Goal: Task Accomplishment & Management: Complete application form

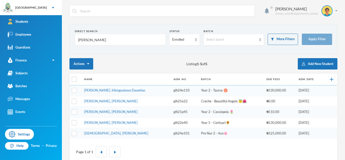
scroll to position [10, 0]
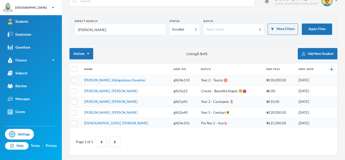
click at [78, 30] on input "yusuf" at bounding box center [119, 29] width 85 height 11
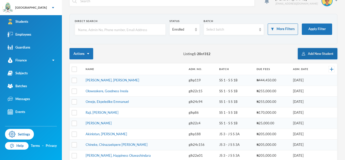
click at [307, 54] on button "Add New Student" at bounding box center [318, 53] width 40 height 11
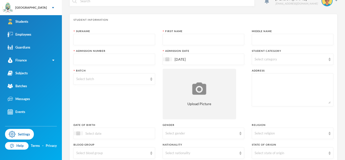
click at [137, 40] on input "text" at bounding box center [114, 39] width 76 height 11
type input "Arowosafe"
click at [199, 38] on input "text" at bounding box center [203, 39] width 76 height 11
type input "Sunmisola"
click at [262, 39] on input "text" at bounding box center [292, 39] width 76 height 11
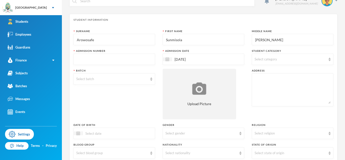
type input "[PERSON_NAME]"
click at [135, 59] on input "text" at bounding box center [114, 59] width 76 height 11
type input "glh25e25"
click at [279, 61] on div "Select category" at bounding box center [289, 59] width 71 height 5
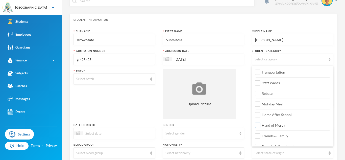
scroll to position [60, 0]
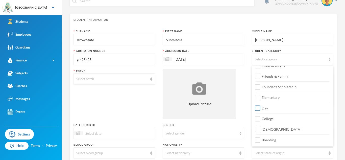
click at [274, 110] on label "Day" at bounding box center [292, 106] width 74 height 8
click at [260, 110] on input "Day" at bounding box center [257, 107] width 5 height 5
checkbox input "true"
click at [284, 96] on label "Elementary" at bounding box center [292, 96] width 74 height 8
click at [260, 96] on input "Elementary" at bounding box center [257, 97] width 5 height 5
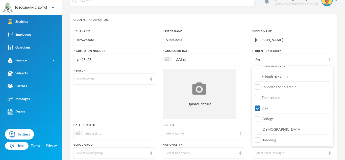
checkbox input "true"
click at [277, 126] on label "[DEMOGRAPHIC_DATA]" at bounding box center [292, 128] width 74 height 8
click at [260, 127] on input "[DEMOGRAPHIC_DATA]" at bounding box center [257, 129] width 5 height 5
checkbox input "true"
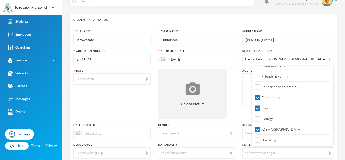
click at [230, 124] on div "Gender" at bounding box center [196, 125] width 77 height 4
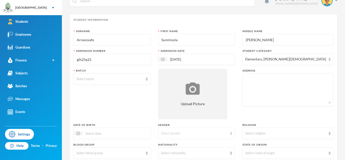
click at [226, 130] on div "Select gender" at bounding box center [196, 132] width 77 height 11
click at [203, 153] on li "[DEMOGRAPHIC_DATA]" at bounding box center [204, 153] width 82 height 8
click at [123, 78] on div "Select batch" at bounding box center [109, 78] width 67 height 5
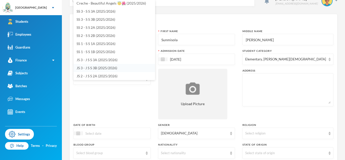
scroll to position [0, 0]
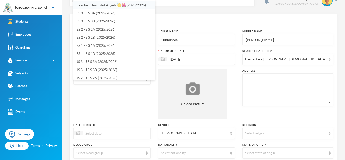
click at [116, 4] on span "Creche - Beautiful Angels 😇🌺 (2025/2026)" at bounding box center [110, 5] width 69 height 4
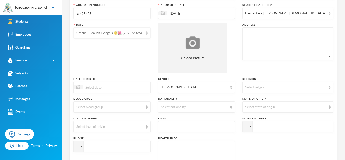
scroll to position [57, 0]
click at [93, 103] on div "Select blood group" at bounding box center [111, 106] width 77 height 11
click at [98, 23] on div "Batch" at bounding box center [111, 24] width 77 height 4
click at [95, 87] on input at bounding box center [104, 87] width 42 height 6
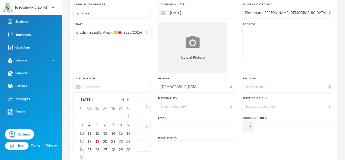
click at [129, 100] on span "Next Month" at bounding box center [128, 99] width 5 height 5
click at [124, 100] on span "Previous Month" at bounding box center [122, 99] width 5 height 5
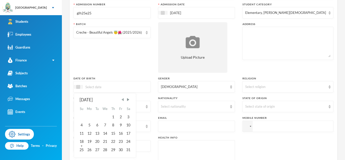
click at [124, 100] on span "Previous Month" at bounding box center [122, 99] width 5 height 5
click at [105, 126] on div "9" at bounding box center [105, 125] width 8 height 8
click at [99, 88] on input "09/04/02024" at bounding box center [104, 87] width 42 height 6
type input "[DATE]"
click at [174, 104] on div "Select nationality" at bounding box center [194, 106] width 67 height 5
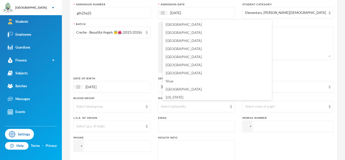
scroll to position [1237, 0]
click at [186, 73] on li "[GEOGRAPHIC_DATA]" at bounding box center [217, 72] width 109 height 8
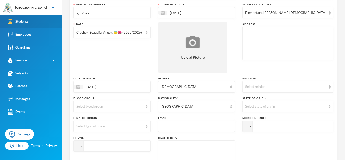
click at [48, 21] on link "Students" at bounding box center [31, 21] width 62 height 13
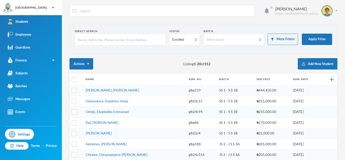
click at [89, 42] on input "text" at bounding box center [119, 39] width 85 height 11
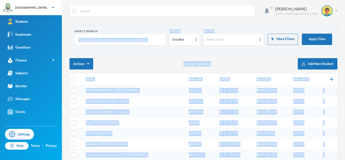
click at [113, 36] on input "text" at bounding box center [119, 39] width 85 height 11
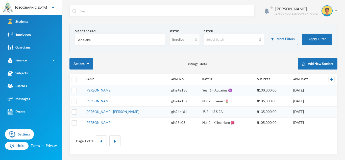
type input "Adeleke"
click at [190, 38] on div "Enrolled" at bounding box center [182, 39] width 20 height 5
click at [187, 60] on span "Graduated" at bounding box center [180, 59] width 17 height 4
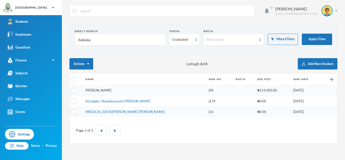
click at [105, 89] on link "[PERSON_NAME]" at bounding box center [98, 90] width 26 height 4
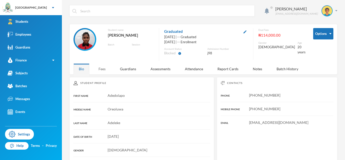
click at [101, 71] on div "Fees" at bounding box center [102, 68] width 18 height 11
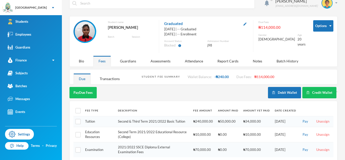
scroll to position [14, 0]
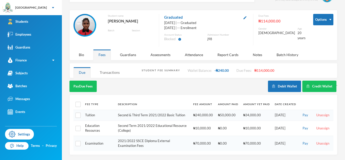
click at [114, 70] on div "Transactions" at bounding box center [109, 72] width 31 height 11
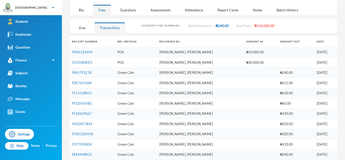
scroll to position [0, 0]
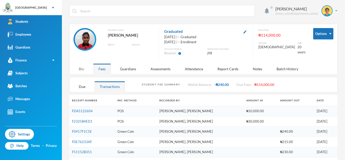
click at [83, 70] on div "Bio" at bounding box center [81, 68] width 16 height 11
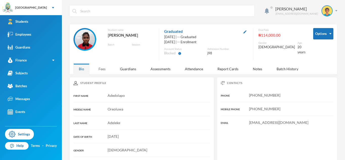
click at [103, 71] on div "Fees" at bounding box center [102, 68] width 18 height 11
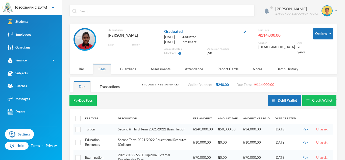
scroll to position [14, 0]
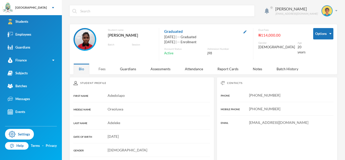
click at [107, 68] on div "Fees" at bounding box center [102, 68] width 18 height 11
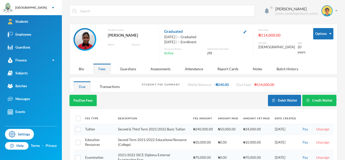
scroll to position [14, 0]
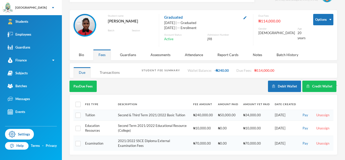
click at [110, 72] on div "Transactions" at bounding box center [109, 72] width 31 height 11
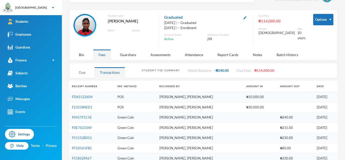
click at [88, 72] on div "Due" at bounding box center [81, 72] width 17 height 11
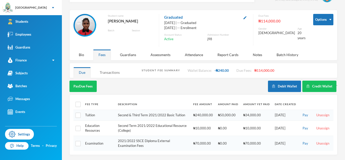
click at [116, 74] on div "Transactions" at bounding box center [109, 72] width 31 height 11
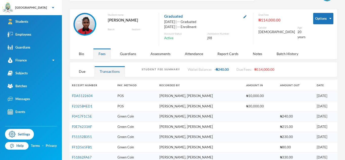
scroll to position [0, 0]
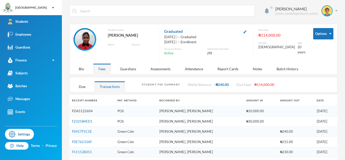
click at [87, 112] on link "FDA5122604" at bounding box center [82, 111] width 21 height 4
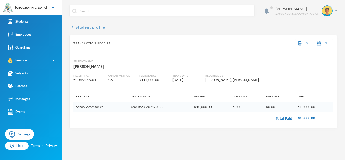
click at [72, 29] on icon "chevron_left" at bounding box center [72, 27] width 6 height 6
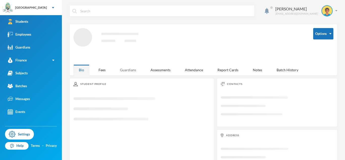
click at [124, 71] on div "Guardians" at bounding box center [128, 69] width 27 height 11
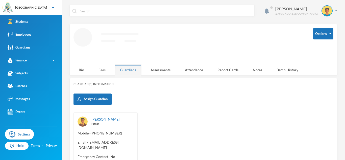
click at [99, 71] on div "Fees" at bounding box center [102, 69] width 18 height 11
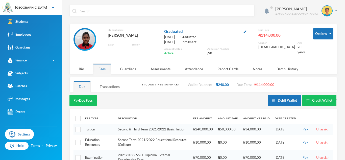
click at [108, 85] on div "Transactions" at bounding box center [109, 86] width 31 height 11
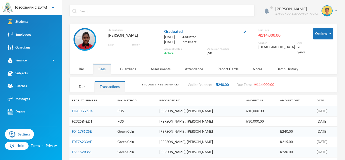
click at [84, 121] on link "F2325B4ED1" at bounding box center [82, 121] width 20 height 4
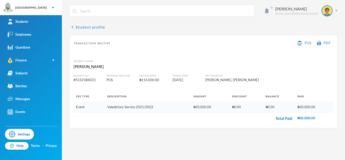
click at [74, 28] on icon "chevron_left" at bounding box center [72, 27] width 6 height 6
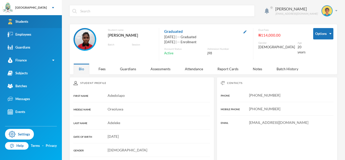
click at [60, 26] on link "Students" at bounding box center [31, 21] width 62 height 13
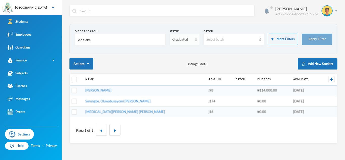
click at [173, 41] on div "Graduated" at bounding box center [182, 39] width 20 height 5
click at [175, 50] on span "Enrolled" at bounding box center [178, 51] width 13 height 4
click at [327, 67] on button "Add New Student" at bounding box center [318, 63] width 40 height 11
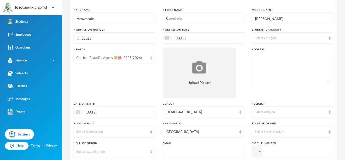
scroll to position [36, 0]
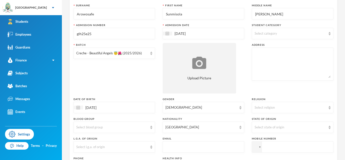
click at [269, 29] on div "Select category" at bounding box center [293, 33] width 82 height 11
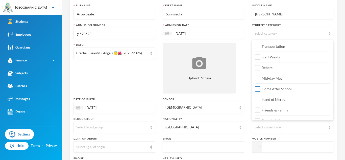
scroll to position [60, 0]
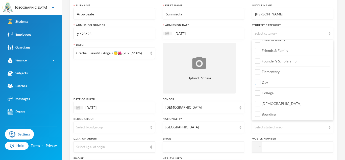
click at [263, 82] on span "Day" at bounding box center [264, 82] width 10 height 4
click at [260, 82] on input "Day" at bounding box center [257, 82] width 5 height 5
checkbox input "true"
click at [264, 93] on span "College" at bounding box center [267, 93] width 16 height 4
click at [260, 93] on input "College" at bounding box center [257, 92] width 5 height 5
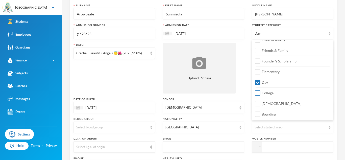
checkbox input "true"
click at [272, 72] on span "Elementary" at bounding box center [270, 71] width 22 height 4
click at [260, 72] on input "Elementary" at bounding box center [257, 71] width 5 height 5
checkbox input "true"
click at [267, 94] on span "College" at bounding box center [267, 93] width 16 height 4
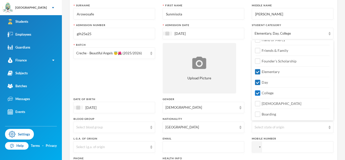
click at [260, 94] on input "College" at bounding box center [257, 92] width 5 height 5
checkbox input "false"
click at [267, 103] on span "[DEMOGRAPHIC_DATA]" at bounding box center [281, 103] width 44 height 4
click at [260, 103] on input "[DEMOGRAPHIC_DATA]" at bounding box center [257, 103] width 5 height 5
checkbox input "true"
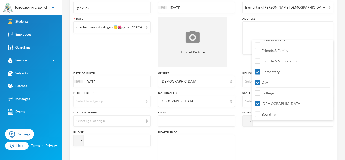
scroll to position [63, 0]
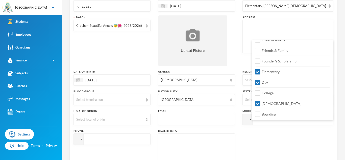
click at [180, 137] on textarea at bounding box center [196, 150] width 71 height 28
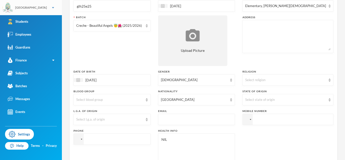
type textarea "NIL"
click at [189, 121] on input "text" at bounding box center [196, 119] width 71 height 11
paste input "[EMAIL_ADDRESS][DOMAIN_NAME]"
type input "[EMAIL_ADDRESS][DOMAIN_NAME]"
click at [242, 125] on input "tel" at bounding box center [287, 119] width 91 height 11
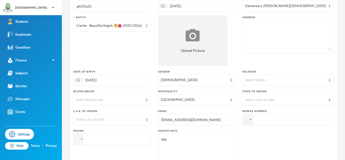
click at [242, 125] on input "tel" at bounding box center [287, 119] width 91 height 11
paste input "08169431423"
click at [242, 125] on input "[PHONE_NUMBER]" at bounding box center [287, 119] width 91 height 11
type input "[PHONE_NUMBER]"
click at [273, 120] on input "tel" at bounding box center [287, 119] width 91 height 11
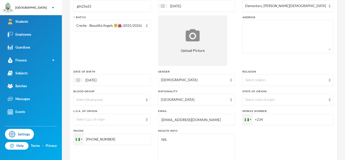
paste input "08169431423"
click at [273, 121] on input "[PHONE_NUMBER]" at bounding box center [287, 119] width 91 height 11
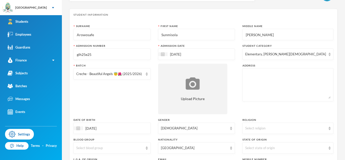
scroll to position [14, 0]
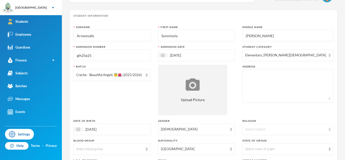
type input "[PHONE_NUMBER]"
click at [261, 129] on div "Select religion" at bounding box center [285, 129] width 81 height 5
click at [260, 139] on span "[DEMOGRAPHIC_DATA]" at bounding box center [275, 141] width 40 height 4
click at [260, 73] on textarea at bounding box center [287, 86] width 85 height 28
paste textarea "[STREET_ADDRESS]"
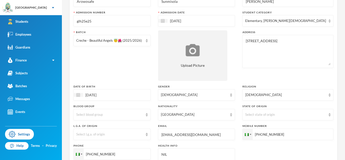
scroll to position [60, 0]
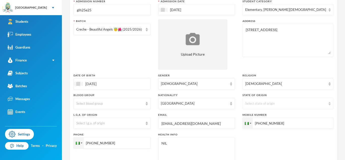
type textarea "[STREET_ADDRESS]"
click at [266, 105] on div "Select state of origin" at bounding box center [285, 103] width 81 height 5
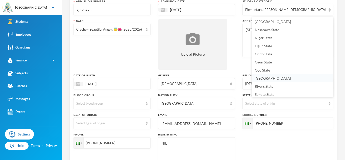
scroll to position [194, 0]
click at [263, 62] on span "Osun State" at bounding box center [263, 62] width 17 height 4
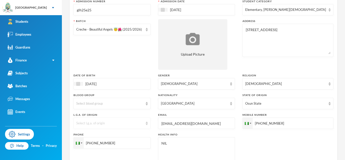
click at [103, 126] on div "Select l.g.a. of origin" at bounding box center [111, 122] width 77 height 11
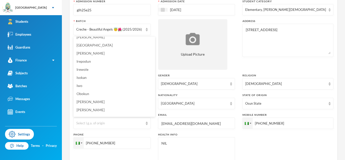
scroll to position [135, 0]
click at [97, 91] on li "Obokun" at bounding box center [114, 93] width 82 height 8
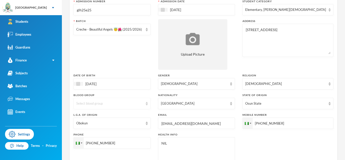
click at [134, 103] on div "Select blood group" at bounding box center [109, 103] width 67 height 5
click at [79, 81] on li "O+" at bounding box center [114, 83] width 82 height 8
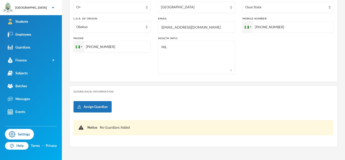
scroll to position [174, 0]
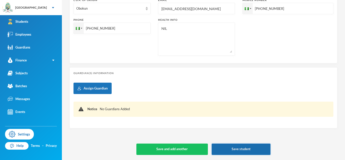
click at [233, 152] on button "Save student" at bounding box center [240, 148] width 59 height 11
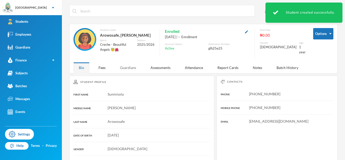
click at [120, 67] on div "Guardians" at bounding box center [128, 67] width 27 height 11
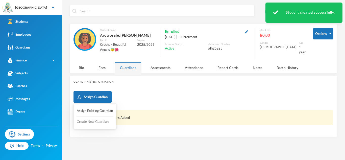
click at [97, 121] on button "Create New Guardian" at bounding box center [94, 121] width 37 height 9
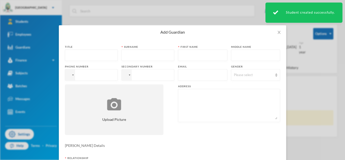
click at [90, 58] on input "text" at bounding box center [91, 55] width 47 height 11
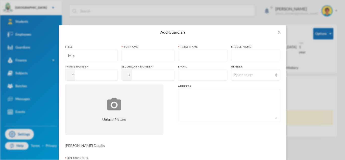
type input "Mrs"
click at [147, 56] on input "text" at bounding box center [147, 55] width 47 height 11
type input "Arowosafe"
click at [203, 57] on input "text" at bounding box center [203, 55] width 44 height 11
click at [195, 103] on textarea at bounding box center [229, 106] width 96 height 28
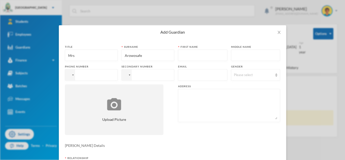
paste textarea "[STREET_ADDRESS]"
type textarea "[STREET_ADDRESS]"
click at [245, 76] on div "Please select" at bounding box center [253, 74] width 39 height 5
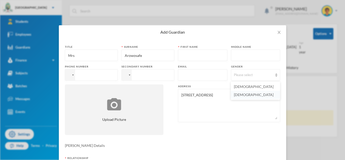
click at [241, 97] on li "[DEMOGRAPHIC_DATA]" at bounding box center [255, 95] width 49 height 8
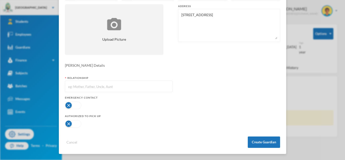
click at [77, 108] on button "button" at bounding box center [73, 105] width 16 height 8
click at [76, 123] on button "button" at bounding box center [73, 124] width 16 height 8
click at [115, 88] on input "text" at bounding box center [119, 86] width 102 height 11
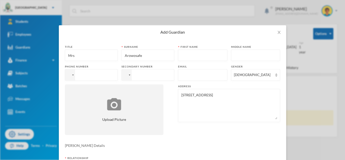
type input "Mother"
click at [98, 74] on input "tel" at bounding box center [91, 74] width 53 height 11
paste input "08169431423"
click at [87, 76] on input "[PHONE_NUMBER]" at bounding box center [91, 74] width 53 height 11
type input "[PHONE_NUMBER]"
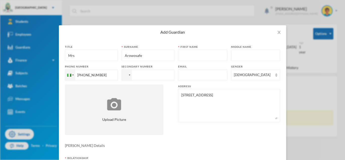
click at [118, 72] on input "tel" at bounding box center [91, 74] width 53 height 11
paste input "08169431423"
click at [118, 75] on input "[PHONE_NUMBER]" at bounding box center [91, 74] width 53 height 11
type input "[PHONE_NUMBER]"
click at [207, 51] on input "text" at bounding box center [203, 55] width 44 height 11
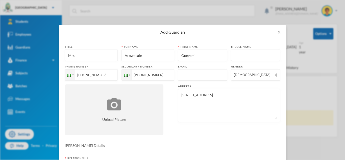
type input "Opeyemi"
click at [209, 74] on input "text" at bounding box center [203, 74] width 44 height 11
paste input "[EMAIL_ADDRESS][DOMAIN_NAME]"
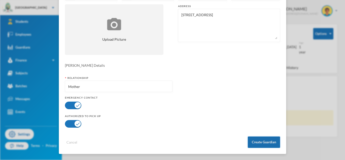
type input "[EMAIL_ADDRESS][DOMAIN_NAME]"
click at [260, 139] on button "Create Guardian" at bounding box center [264, 141] width 32 height 11
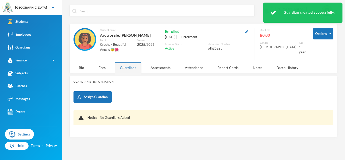
scroll to position [0, 0]
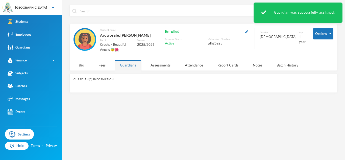
click at [82, 65] on div "Bio" at bounding box center [81, 65] width 16 height 11
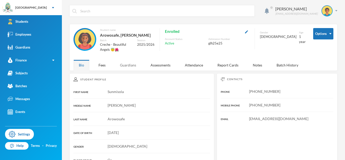
click at [129, 66] on div "Guardians" at bounding box center [128, 65] width 27 height 11
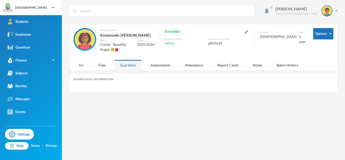
click at [85, 67] on div "Bio" at bounding box center [81, 65] width 16 height 11
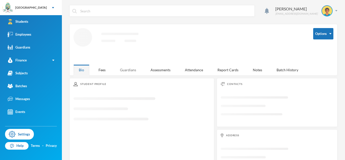
click at [124, 70] on div "Options Loading interface... Bio Fees Guardians Assessments Attendance Report C…" at bounding box center [203, 49] width 268 height 51
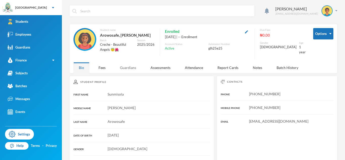
click at [130, 66] on div "Guardians" at bounding box center [128, 67] width 27 height 11
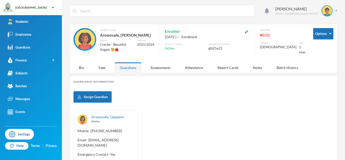
scroll to position [35, 0]
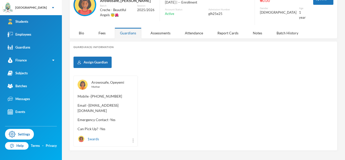
click at [115, 80] on link "Arowosafe, Opeyemi" at bounding box center [107, 82] width 33 height 4
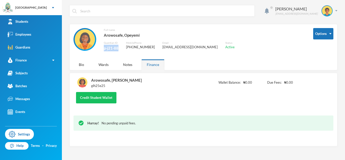
drag, startPoint x: 104, startPoint y: 49, endPoint x: 120, endPoint y: 50, distance: 15.5
click at [120, 50] on div "Full name Arowosafe, Opeyemi Guardian ID p-j21-88 Mobile Phone +2348169431423 E…" at bounding box center [189, 42] width 232 height 29
copy div "p-j21-88"
click at [118, 66] on div "Notes" at bounding box center [128, 64] width 20 height 11
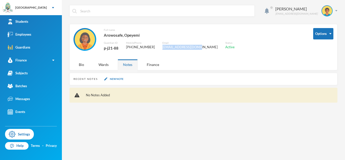
drag, startPoint x: 160, startPoint y: 47, endPoint x: 194, endPoint y: 47, distance: 33.6
click at [194, 47] on div "Full name Arowosafe, Opeyemi Guardian ID p-j21-88 Mobile Phone +2348169431423 E…" at bounding box center [189, 42] width 232 height 29
copy div "[EMAIL_ADDRESS][DOMAIN_NAME]"
